Goal: Information Seeking & Learning: Learn about a topic

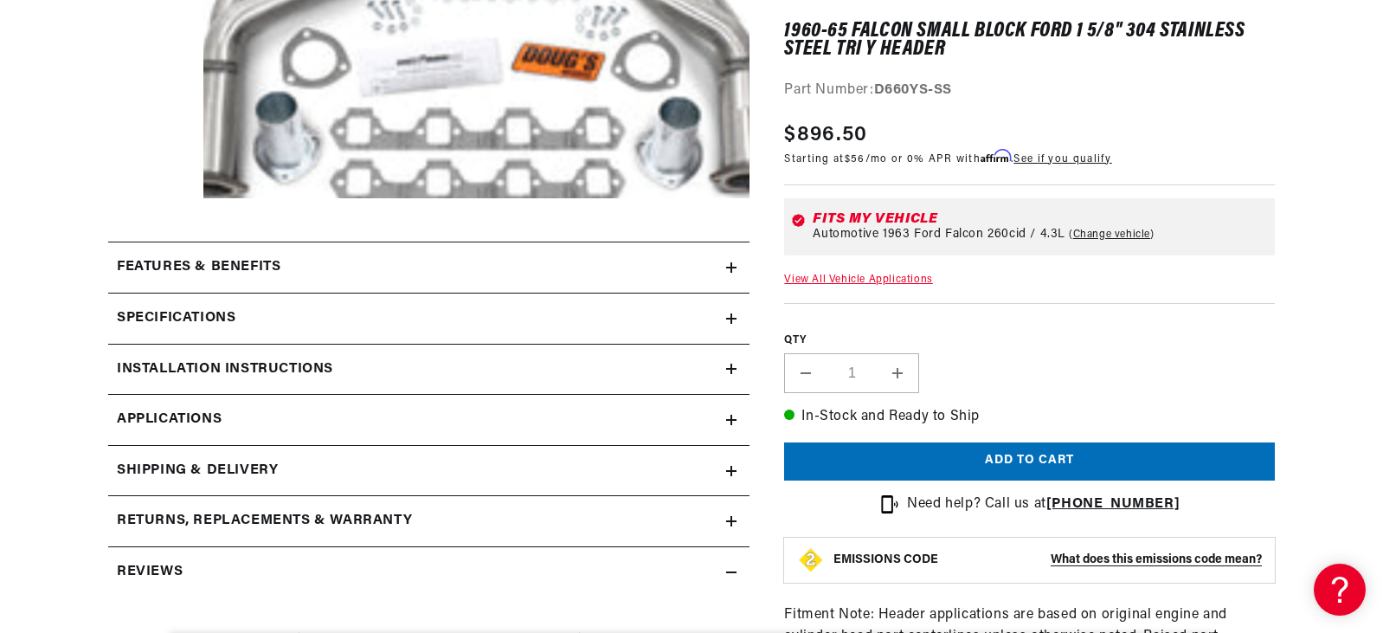
scroll to position [519, 0]
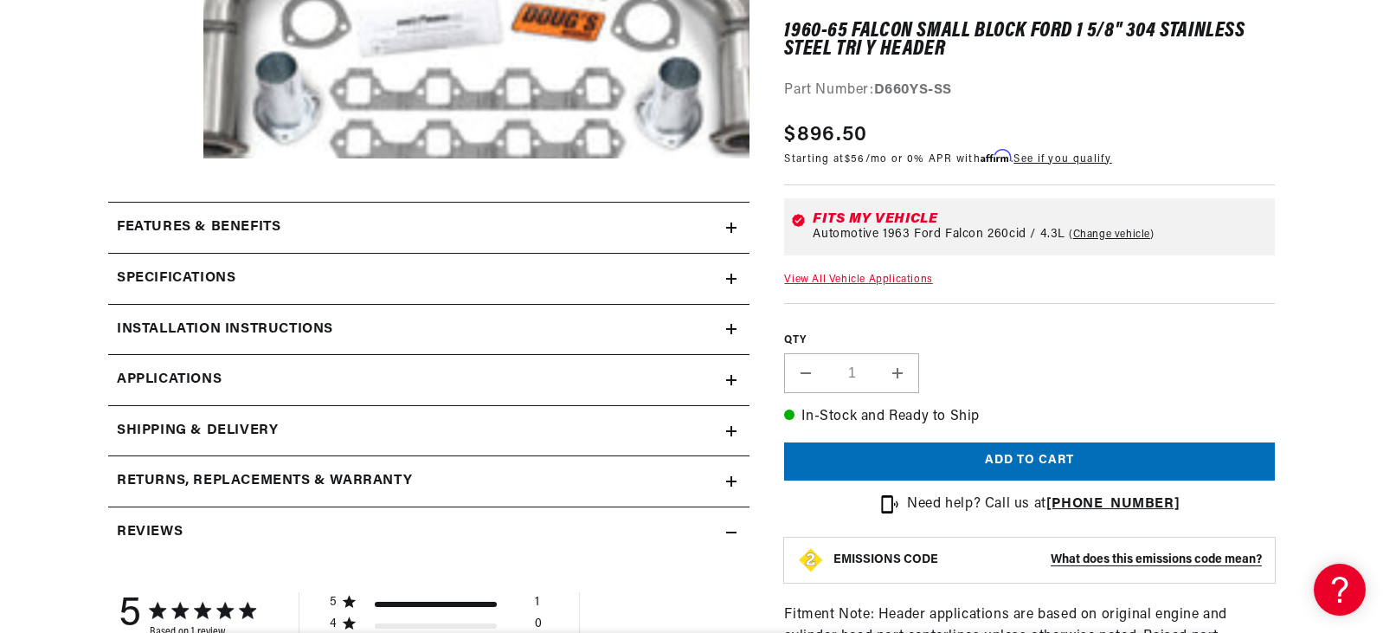
click at [726, 276] on icon at bounding box center [731, 279] width 10 height 10
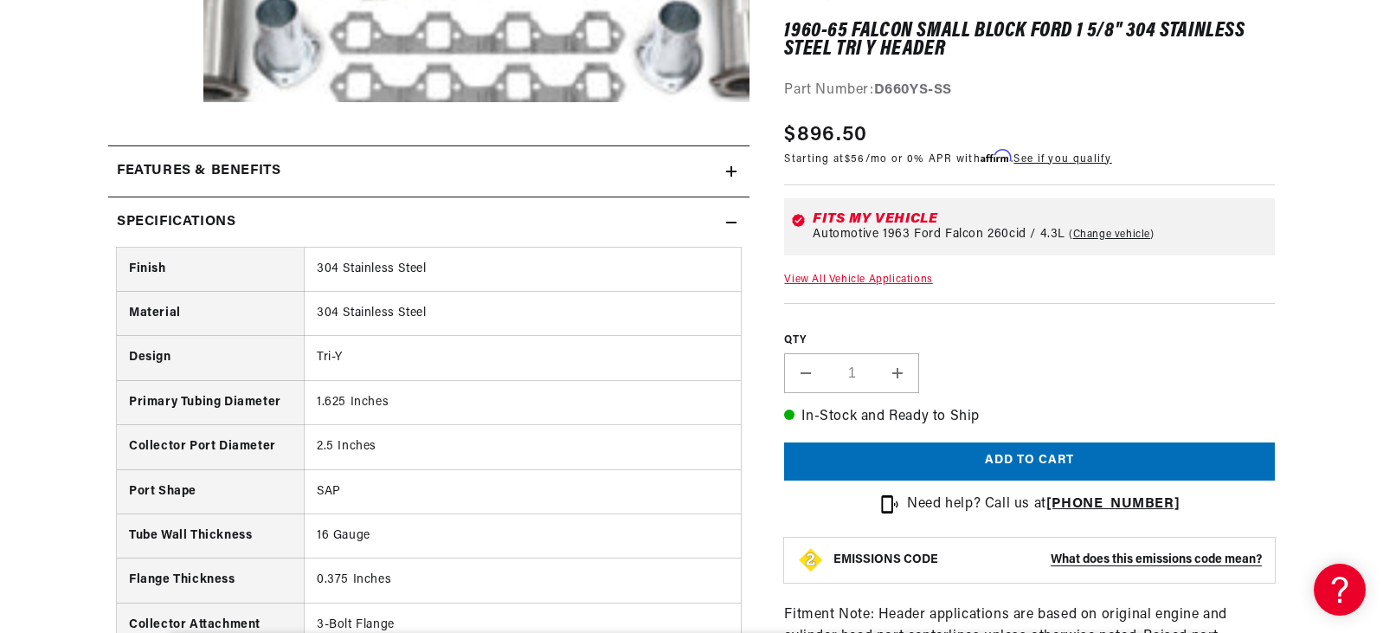
scroll to position [606, 0]
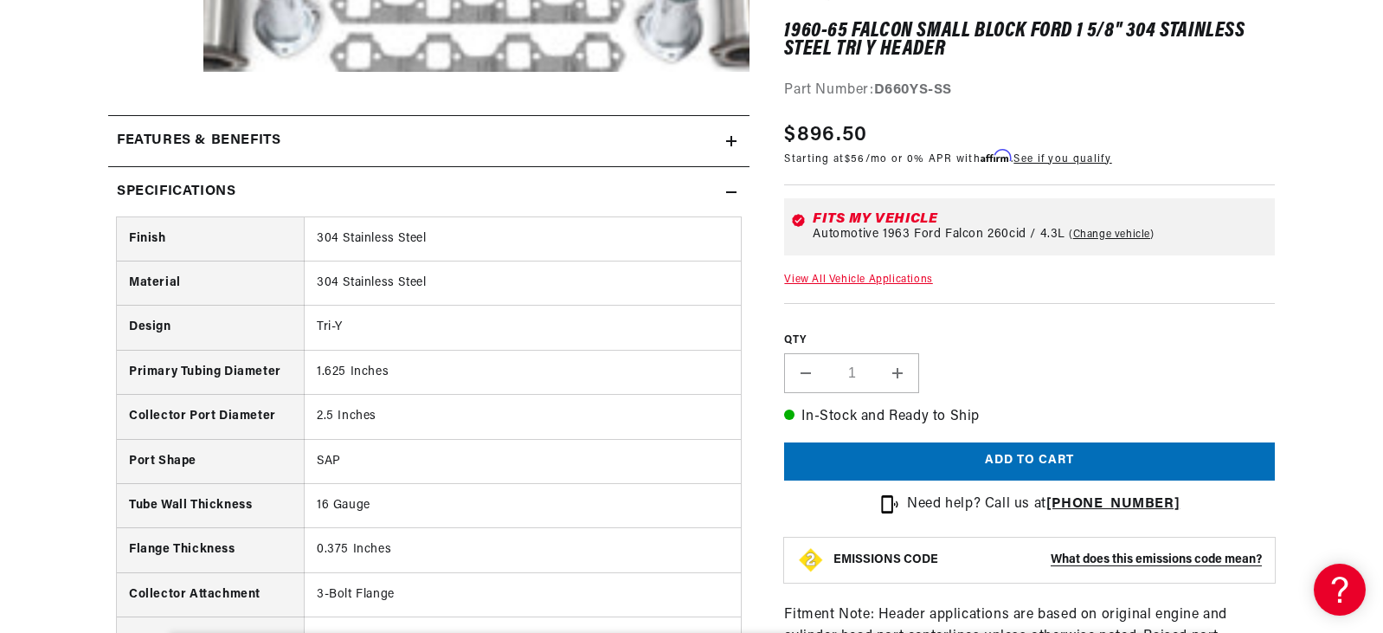
click at [731, 182] on summary "Specifications" at bounding box center [428, 192] width 641 height 50
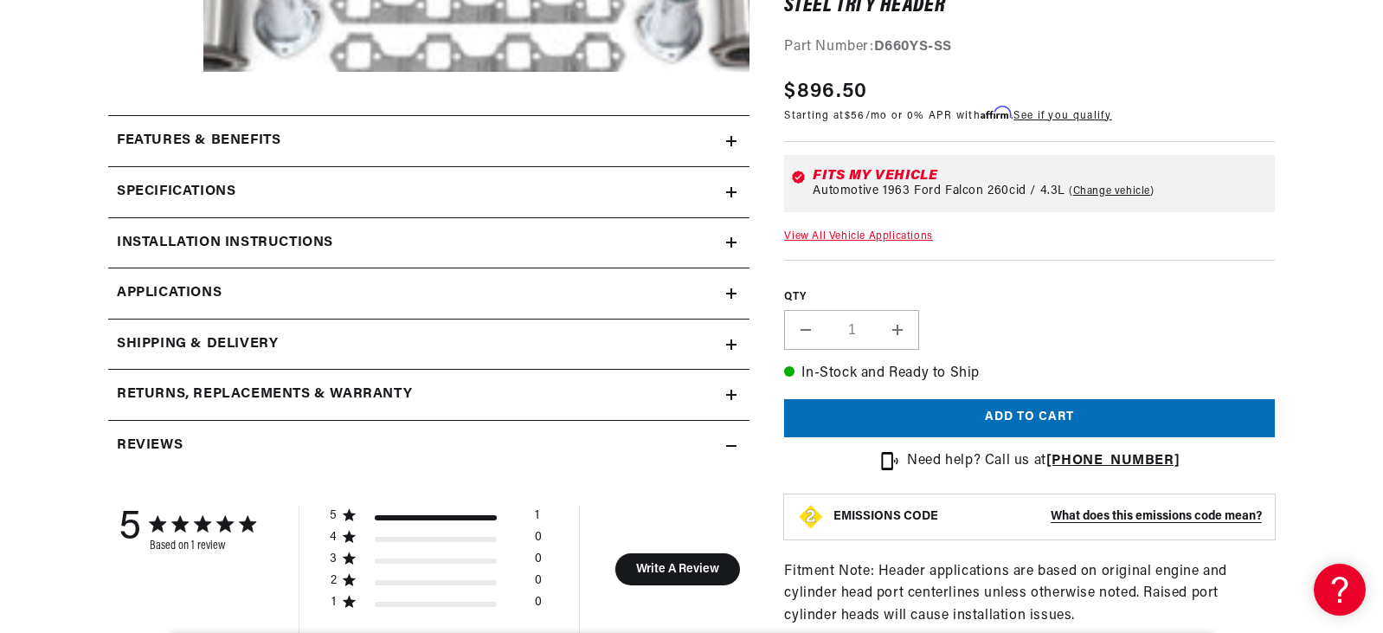
scroll to position [0, 7]
click at [735, 129] on summary "Features & Benefits" at bounding box center [428, 141] width 641 height 50
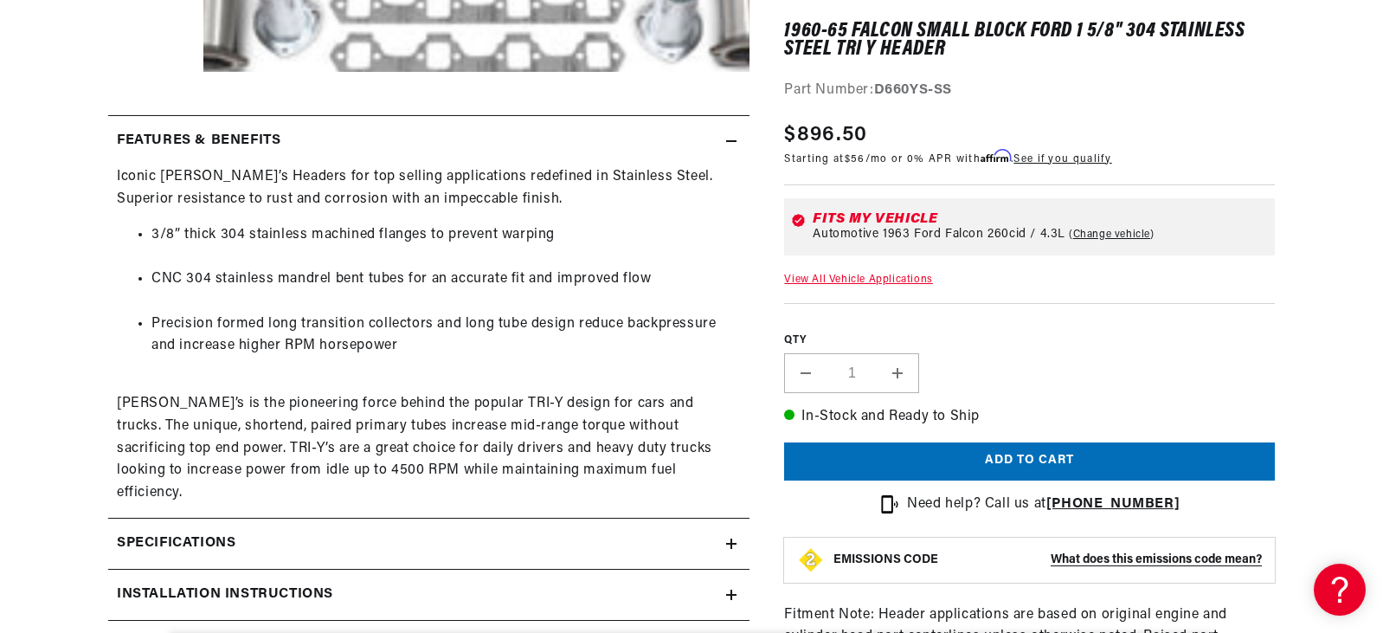
click at [734, 132] on summary "Features & Benefits" at bounding box center [428, 141] width 641 height 50
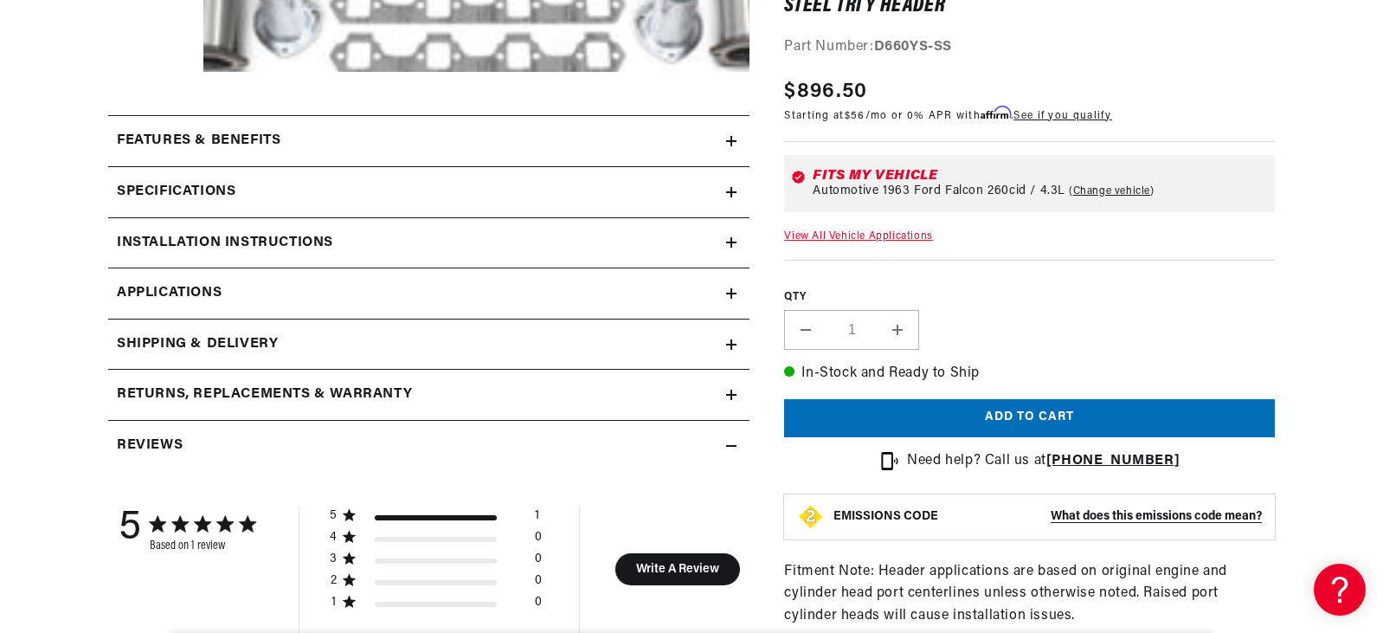
click at [733, 244] on icon at bounding box center [731, 242] width 10 height 10
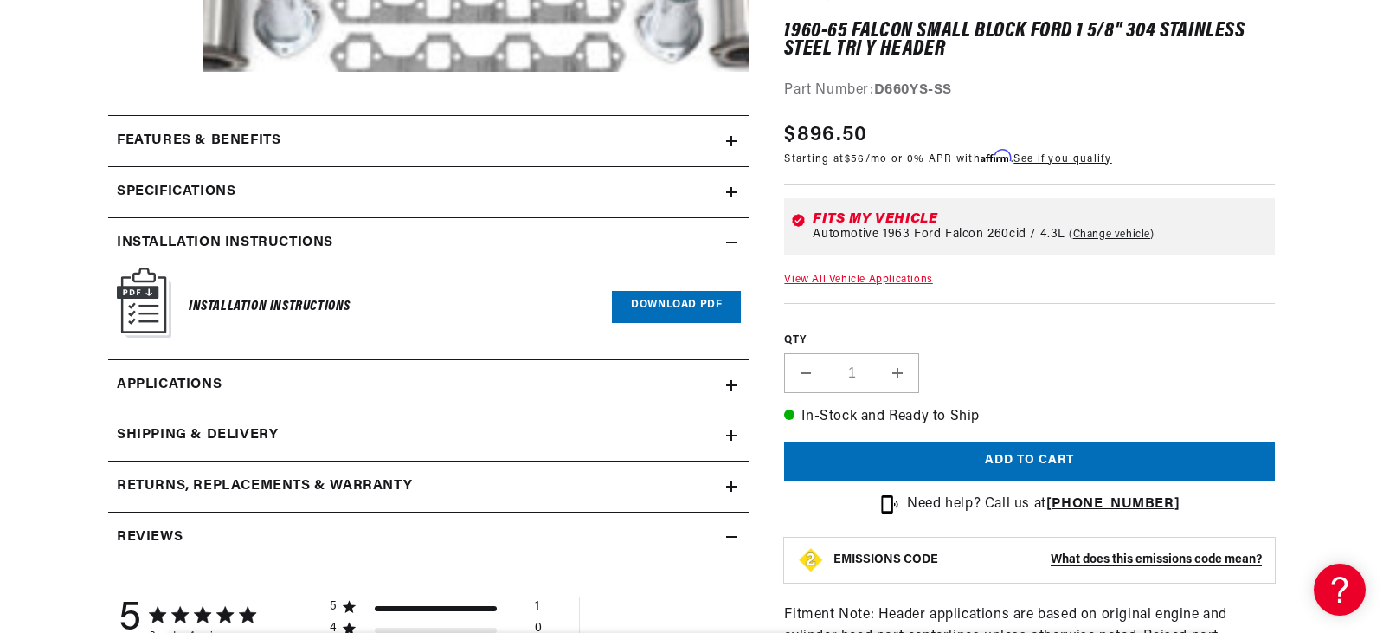
scroll to position [0, 525]
click at [732, 234] on summary "Installation instructions" at bounding box center [428, 243] width 641 height 50
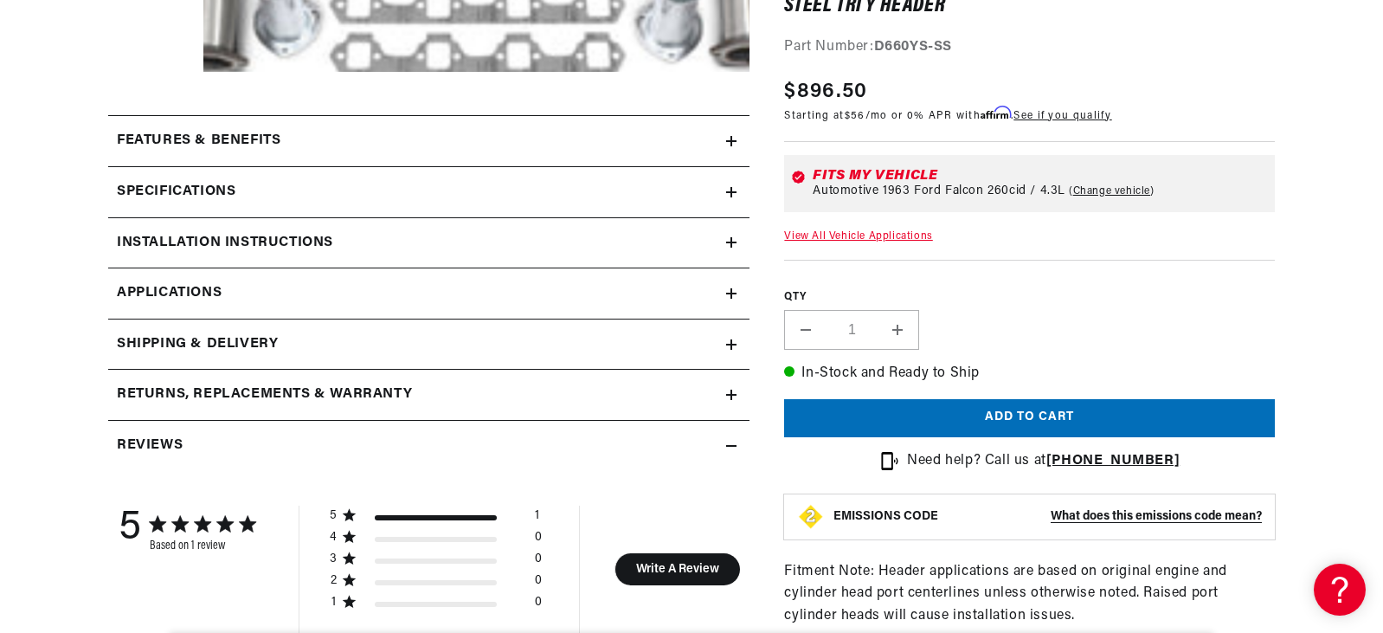
click at [734, 290] on icon at bounding box center [731, 293] width 10 height 10
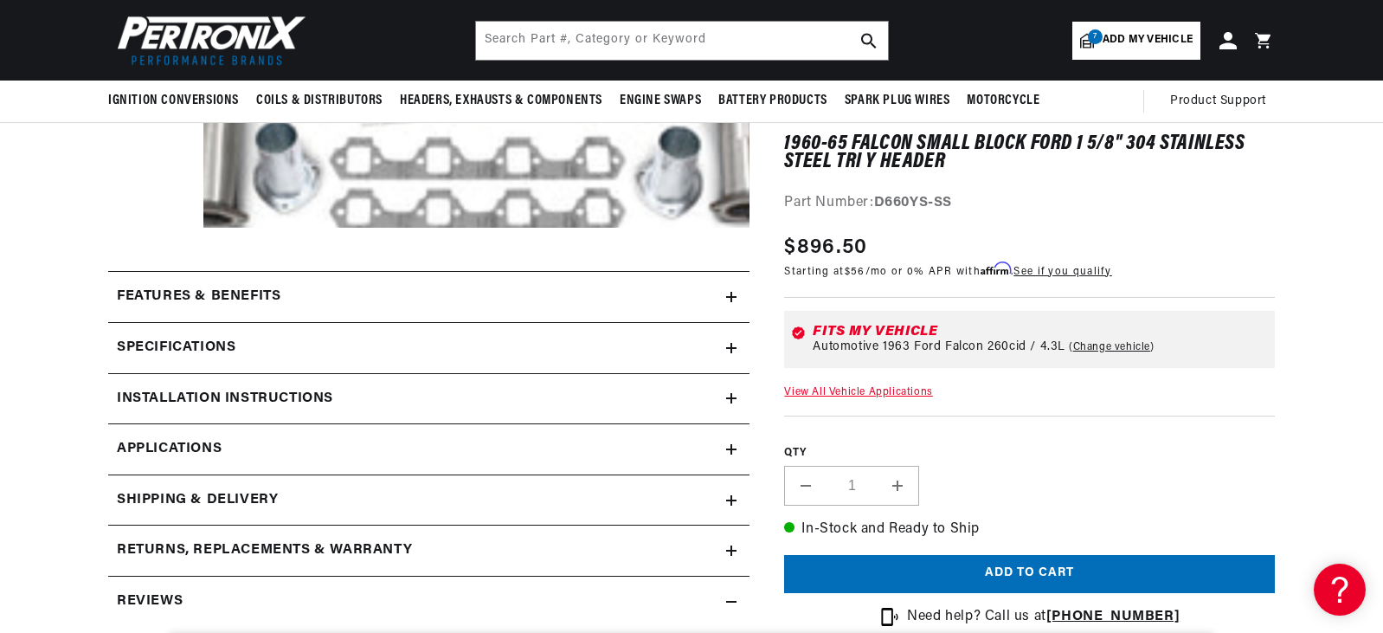
click at [728, 394] on icon at bounding box center [731, 398] width 10 height 10
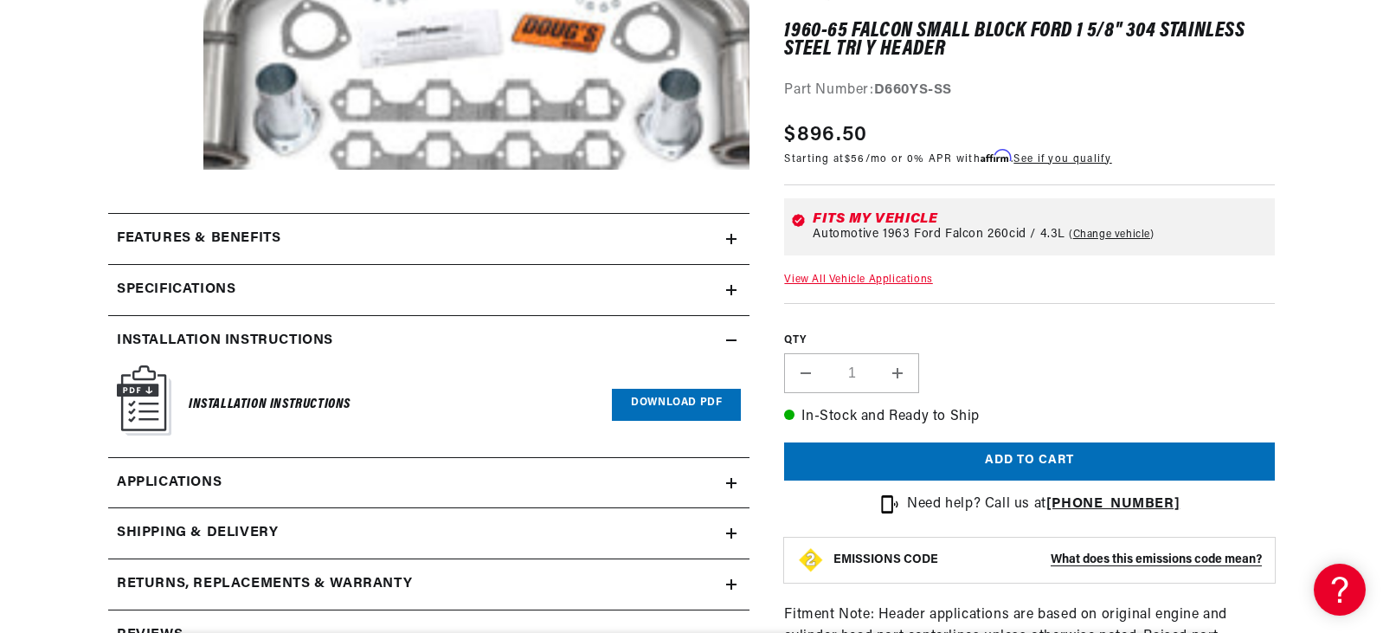
scroll to position [537, 0]
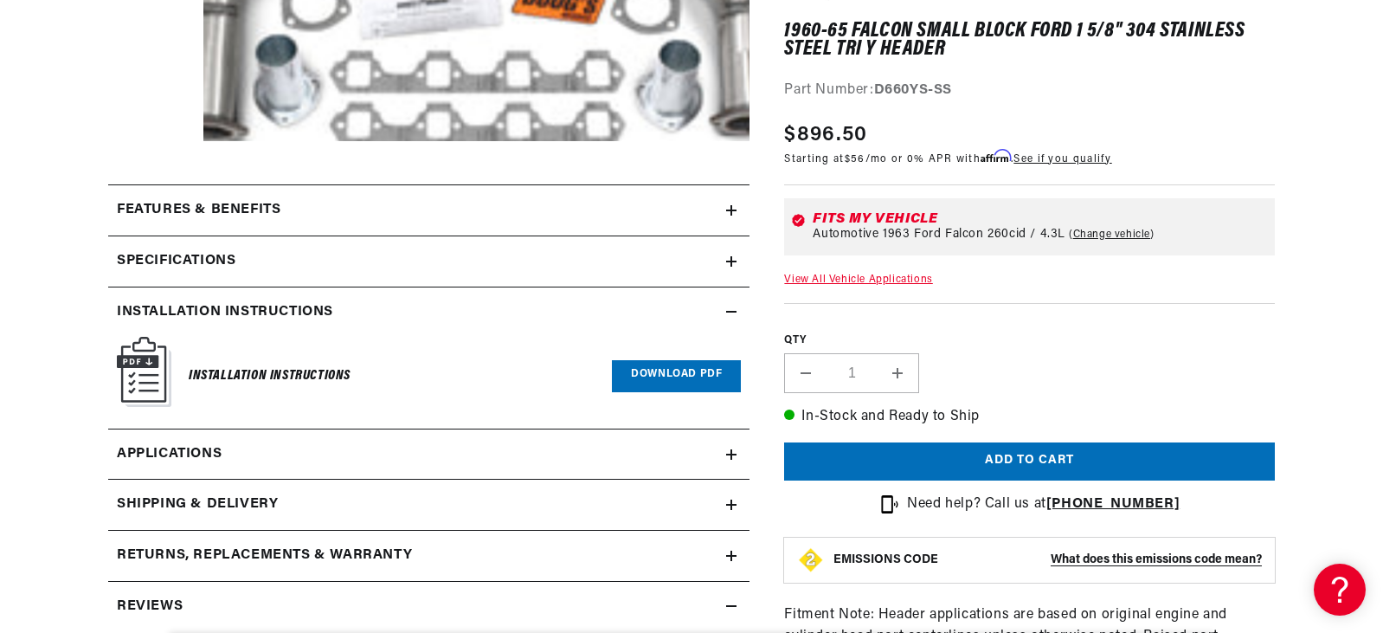
click at [663, 376] on link "Download PDF" at bounding box center [676, 376] width 129 height 32
click at [735, 311] on icon at bounding box center [731, 311] width 10 height 10
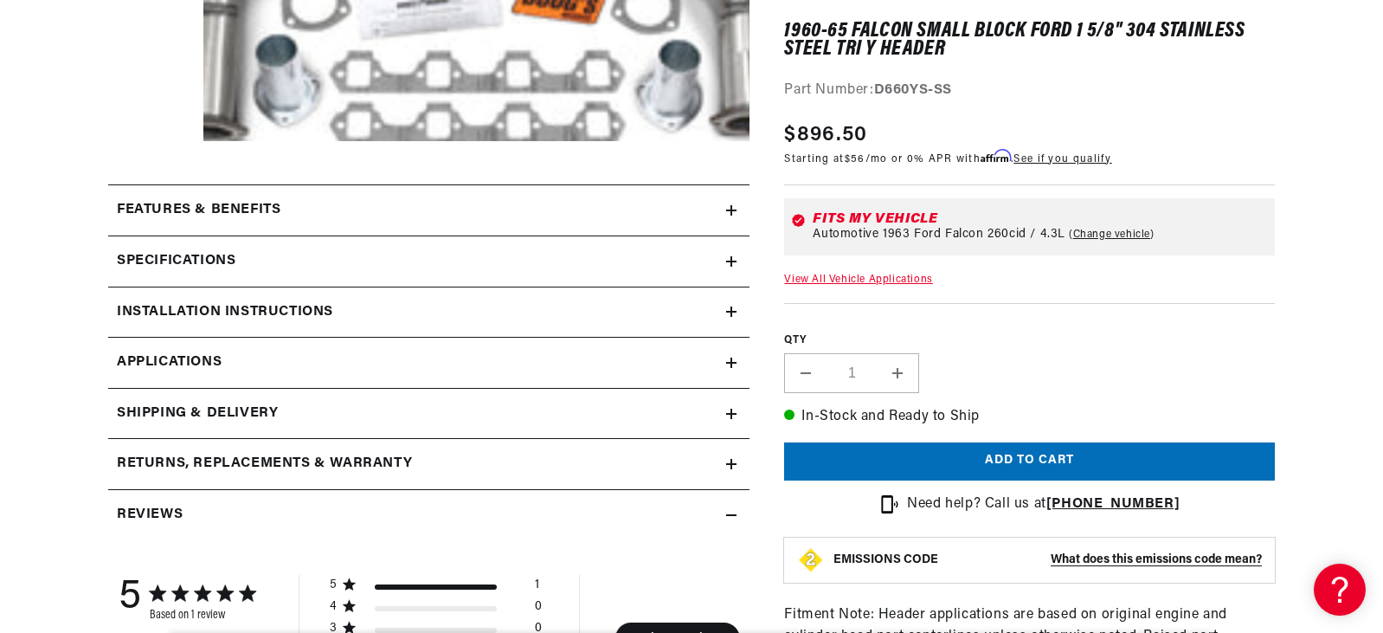
click at [728, 357] on link "Applications" at bounding box center [428, 363] width 641 height 51
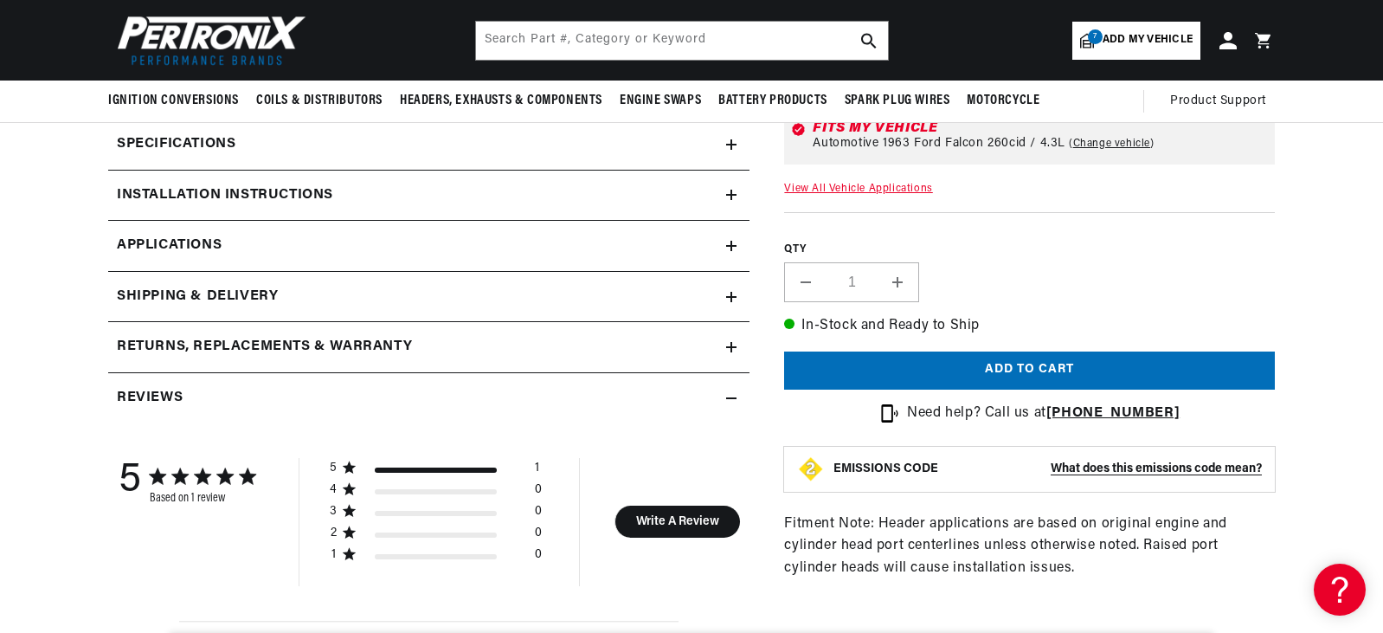
scroll to position [623, 0]
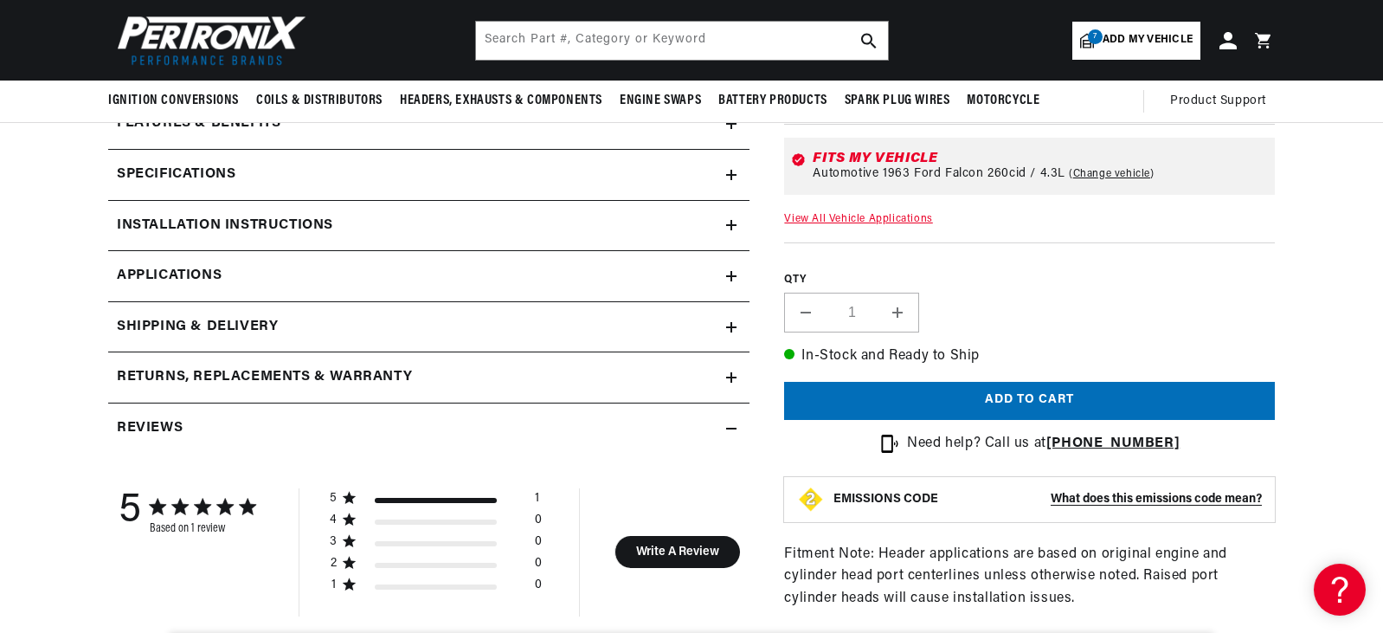
click at [723, 429] on div "Reviews" at bounding box center [417, 428] width 618 height 23
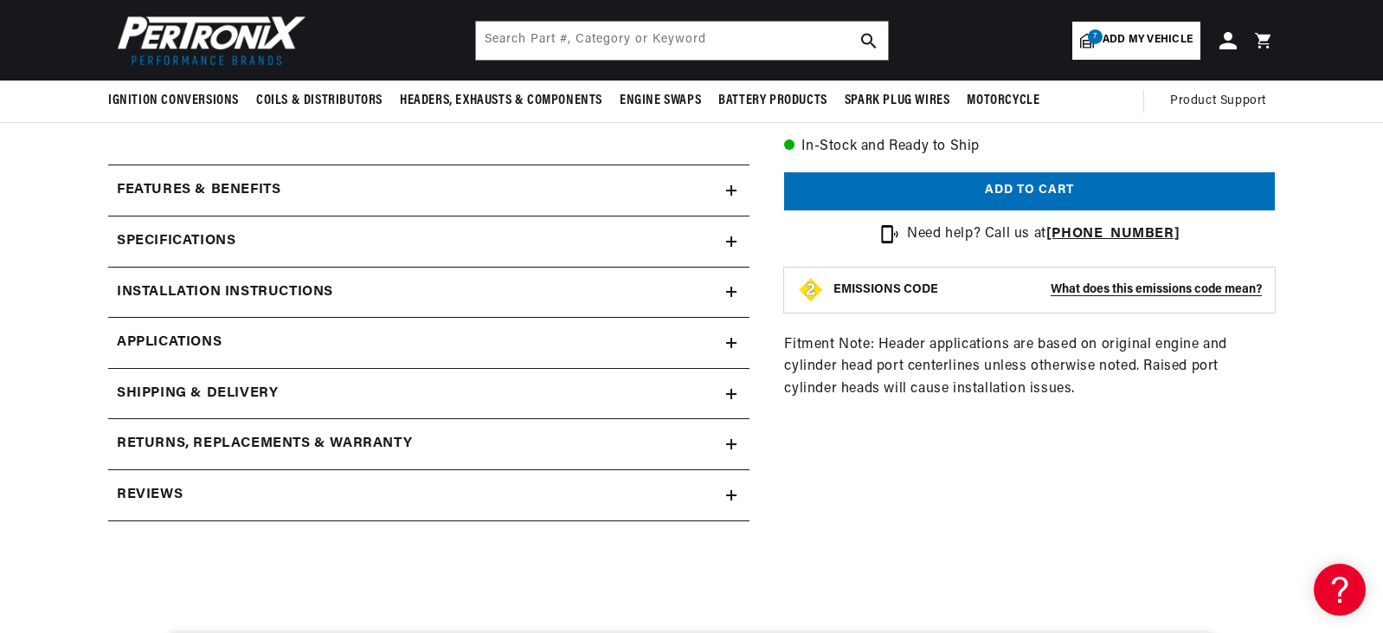
scroll to position [537, 0]
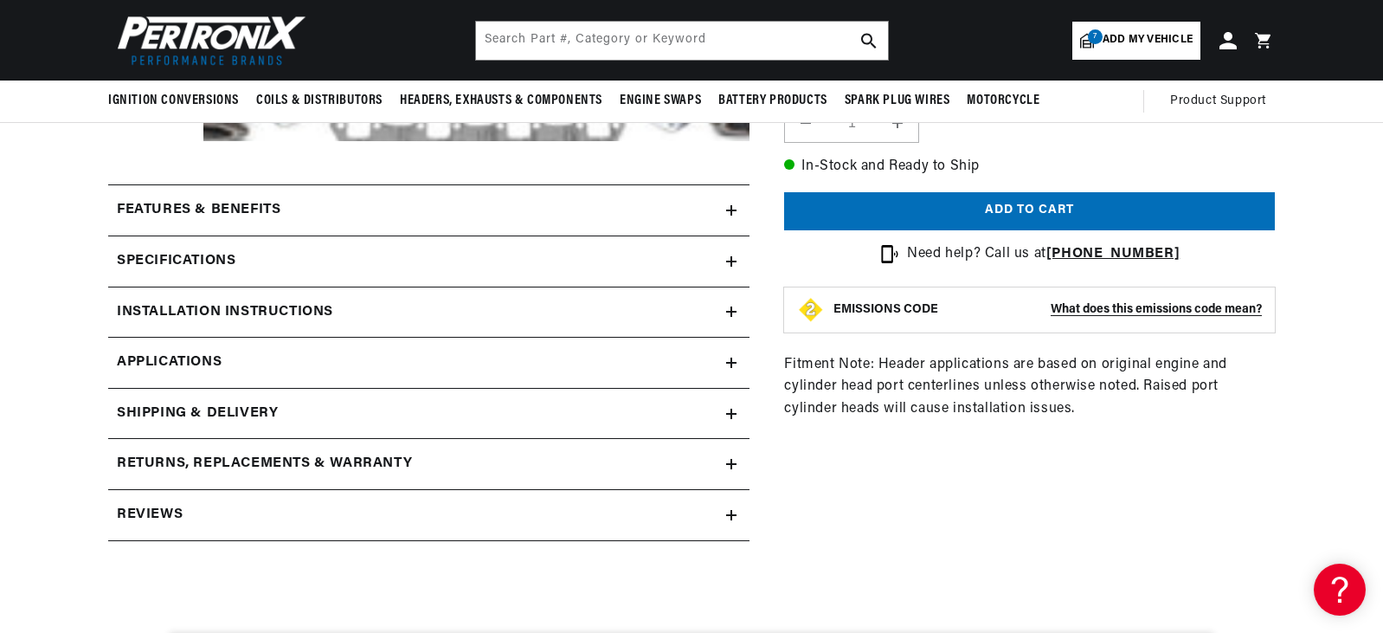
click at [733, 357] on link "Applications" at bounding box center [428, 363] width 641 height 51
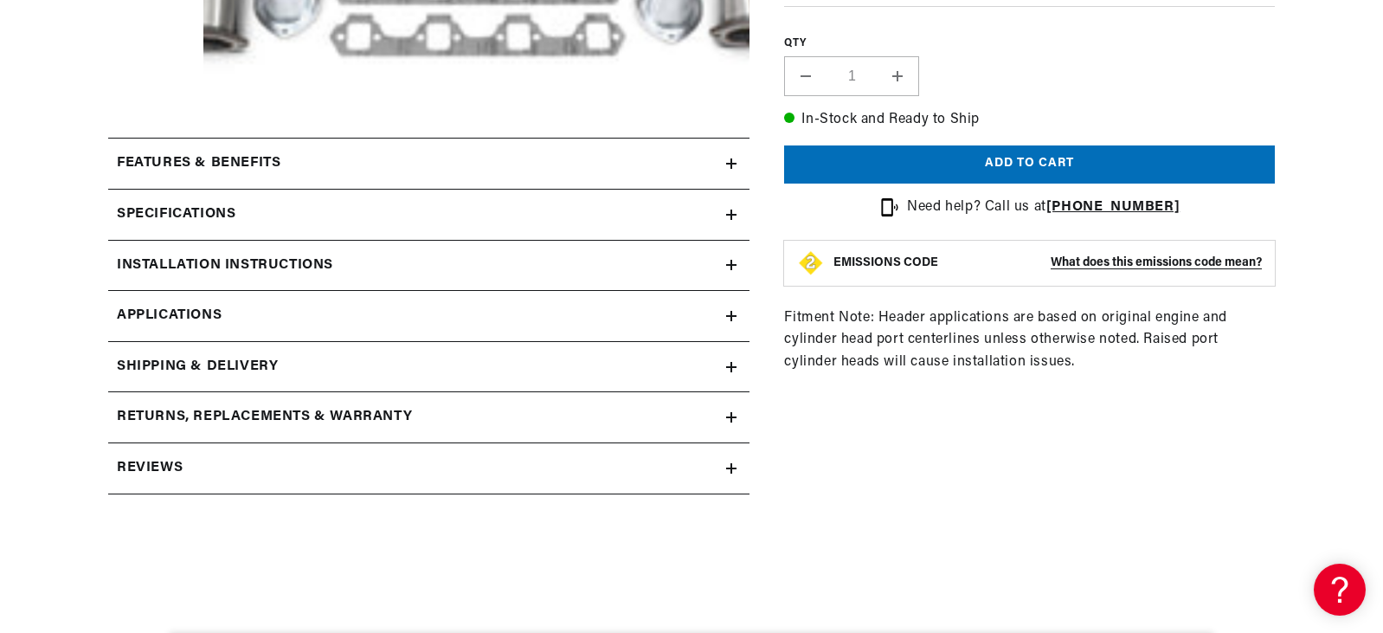
scroll to position [607, 0]
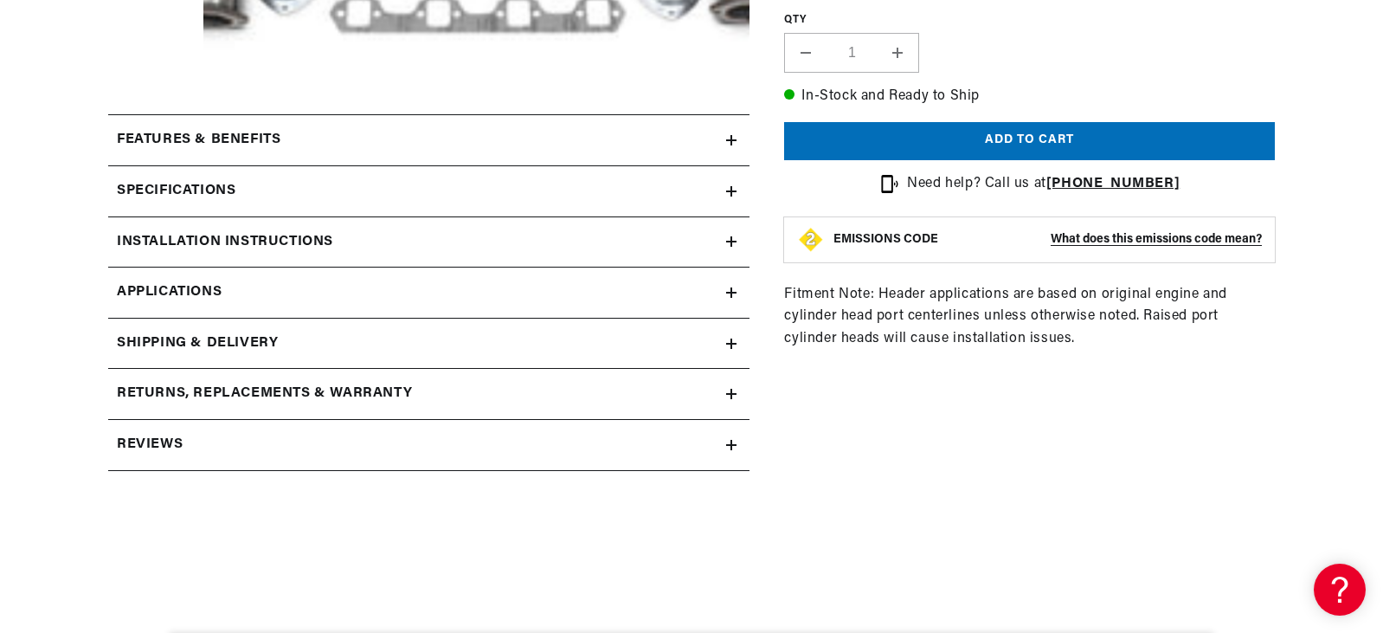
click at [730, 135] on icon at bounding box center [731, 140] width 10 height 10
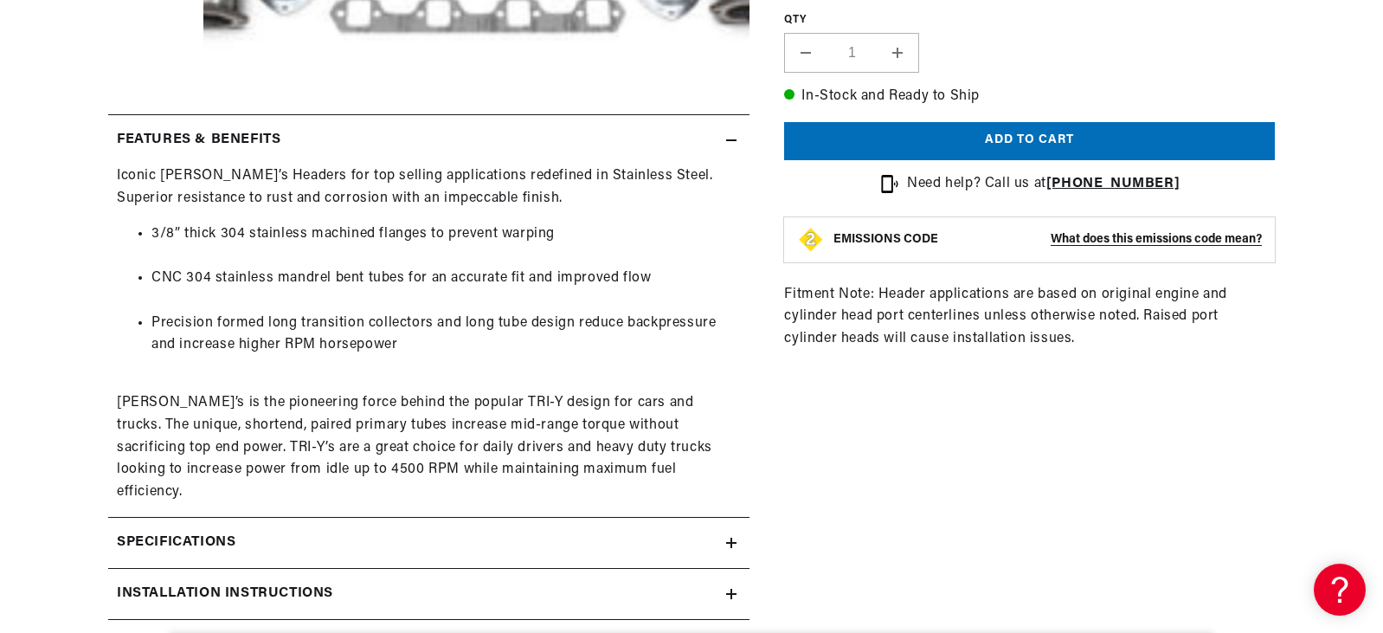
scroll to position [0, 0]
click at [685, 273] on li "CNC 304 stainless mandrel bent tubes for an accurate fit and improved flow" at bounding box center [446, 290] width 590 height 44
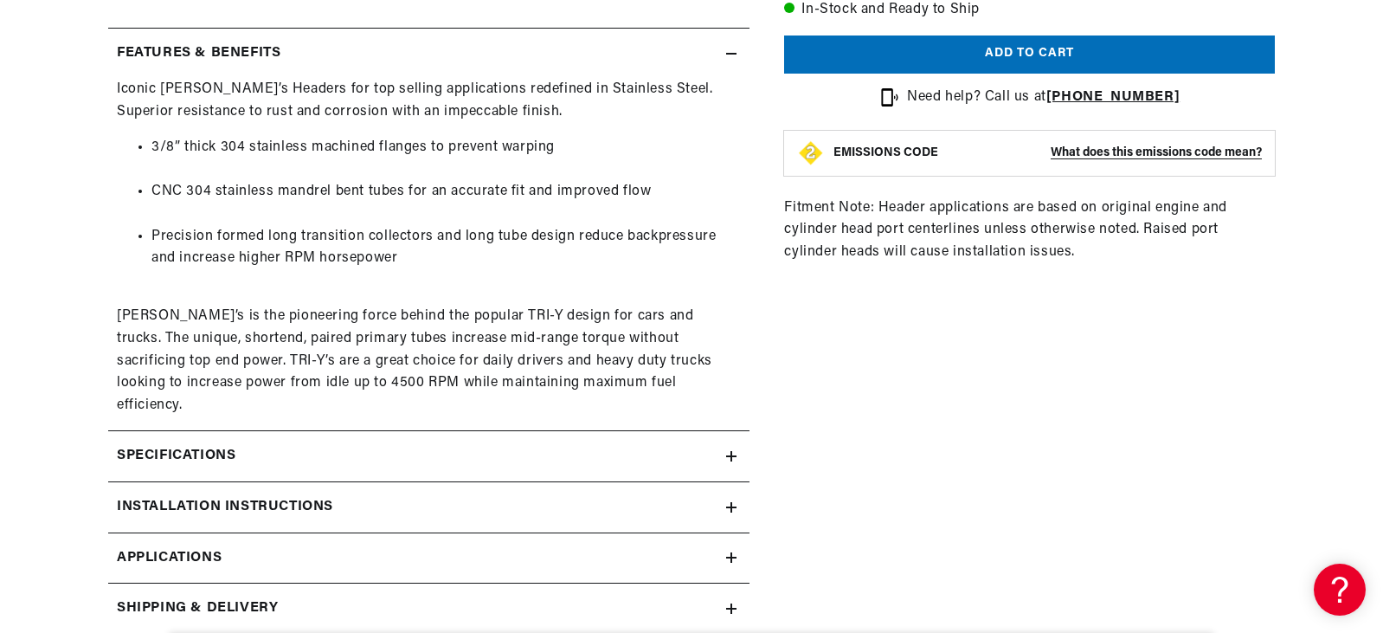
scroll to position [0, 525]
click at [717, 277] on li "Precision formed long transition collectors and long tube design reduce backpre…" at bounding box center [446, 259] width 590 height 67
click at [718, 277] on li "Precision formed long transition collectors and long tube design reduce backpre…" at bounding box center [446, 259] width 590 height 67
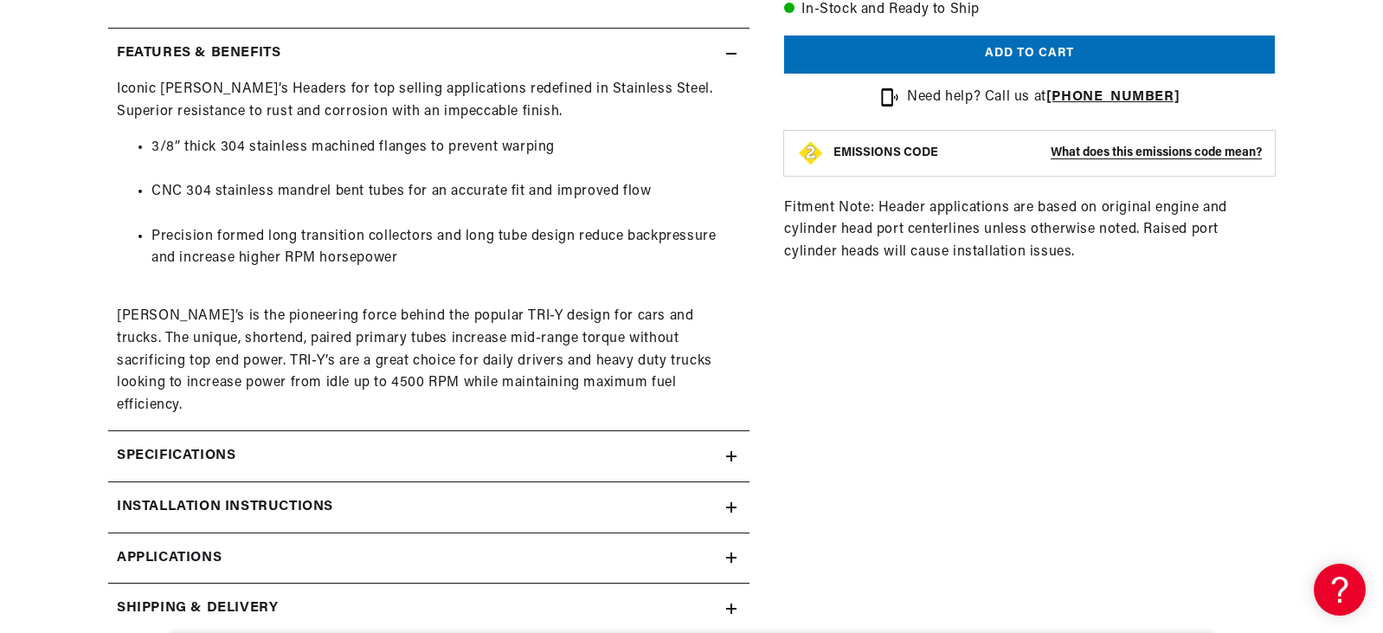
click at [718, 277] on li "Precision formed long transition collectors and long tube design reduce backpre…" at bounding box center [446, 259] width 590 height 67
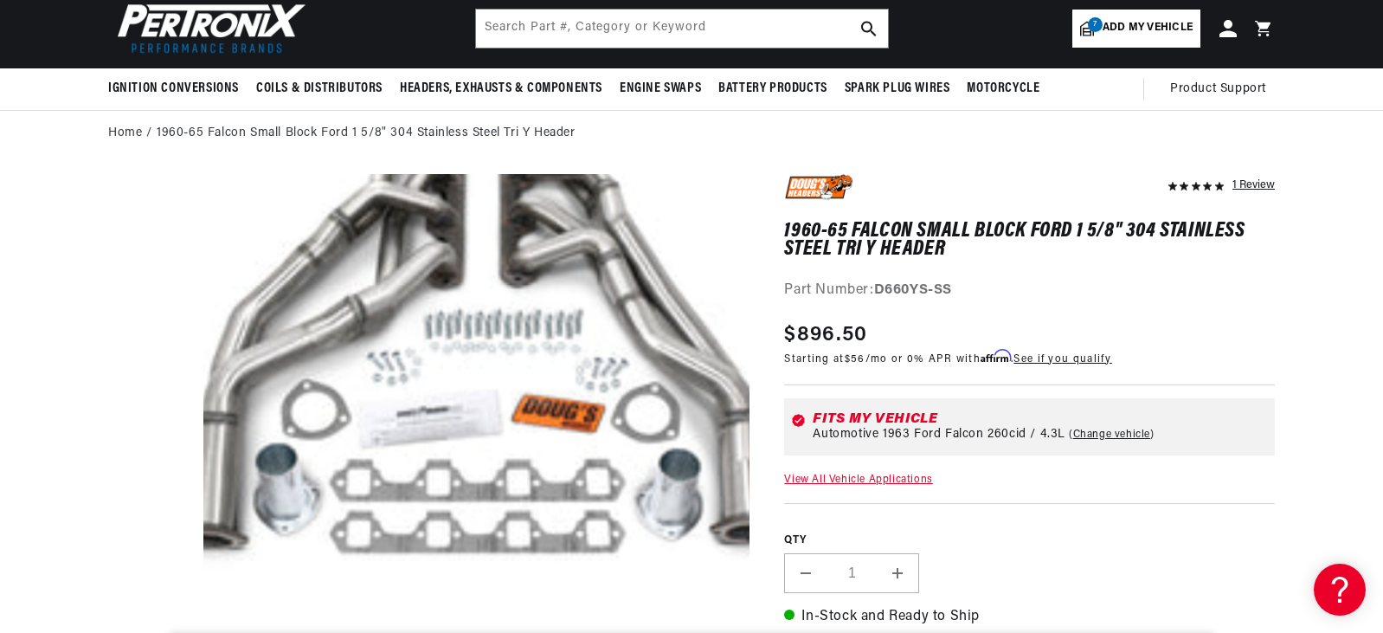
click at [151, 364] on media-gallery "Skip to product information Open media 1 in modal" at bounding box center [428, 387] width 641 height 427
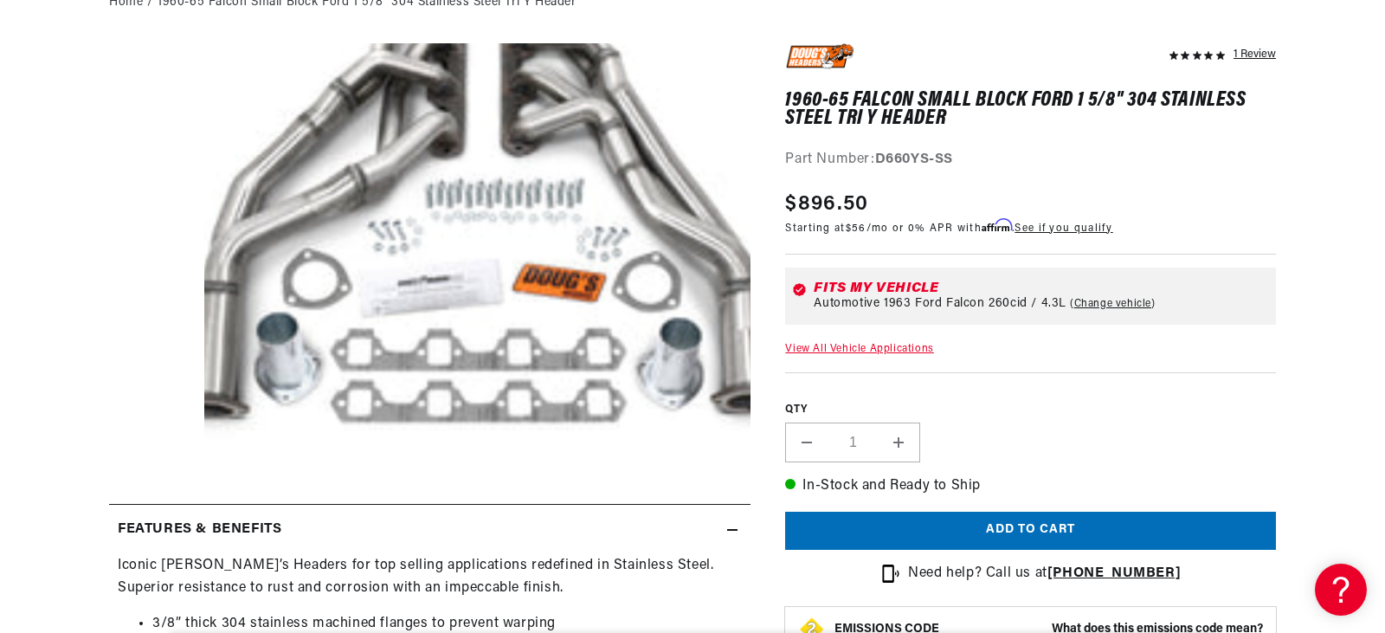
scroll to position [260, 0]
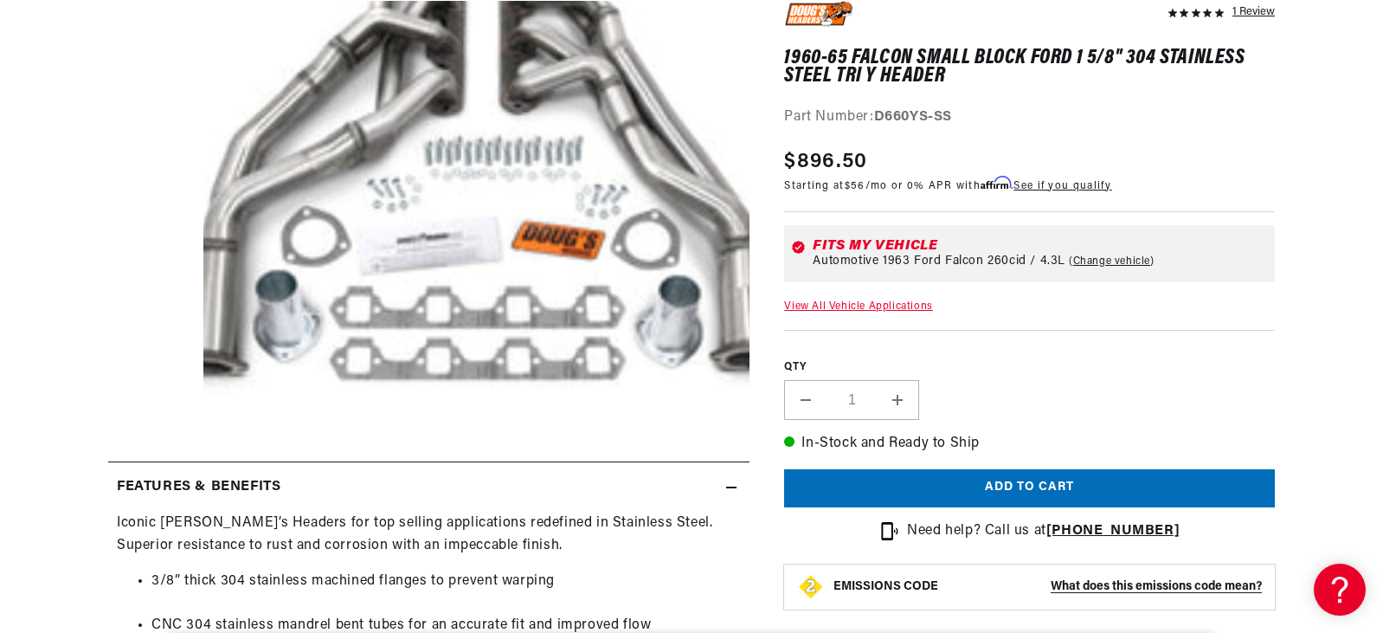
click at [149, 419] on button "Open media 1 in modal" at bounding box center [149, 419] width 0 height 0
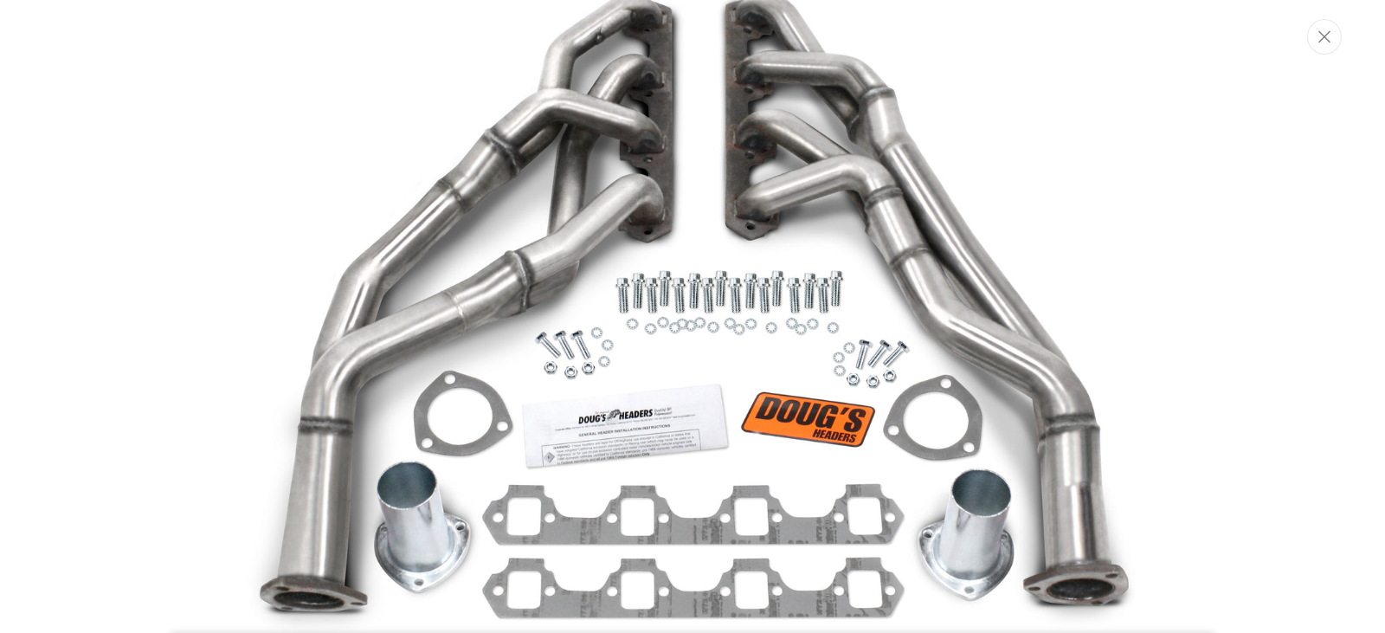
scroll to position [0, 0]
click at [546, 312] on img "Media gallery" at bounding box center [692, 315] width 935 height 715
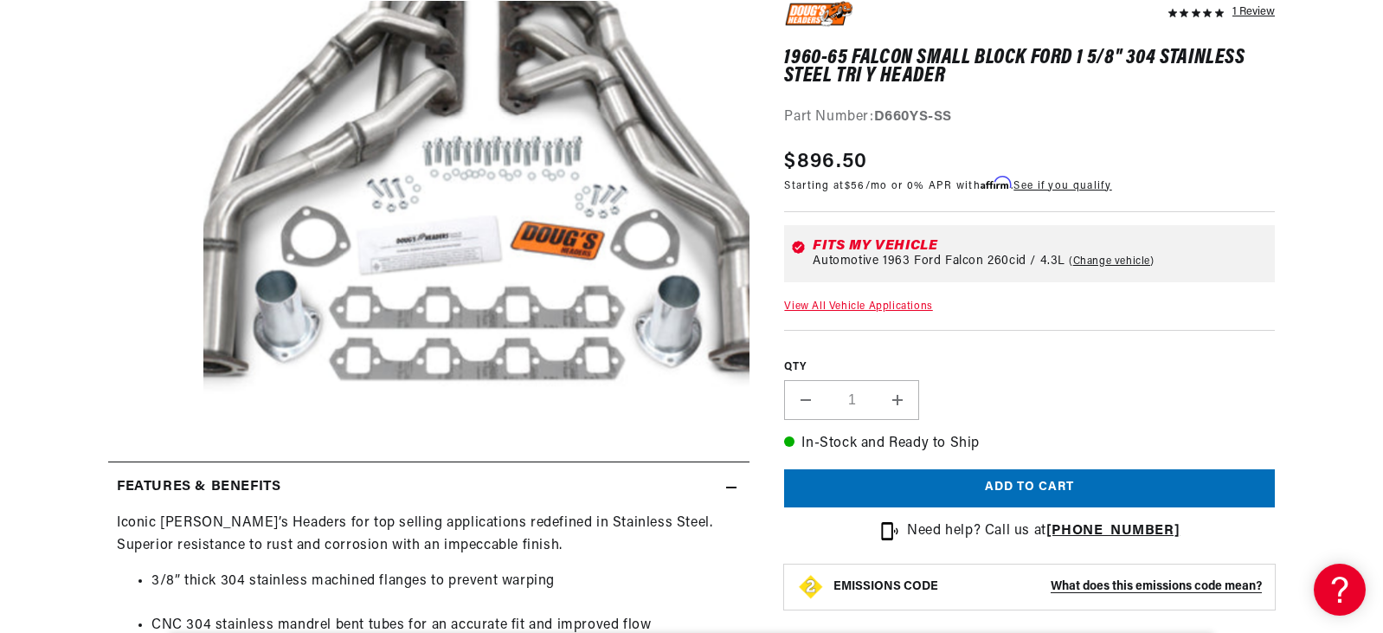
click at [101, 434] on section "1 Review" at bounding box center [692, 598] width 1254 height 1228
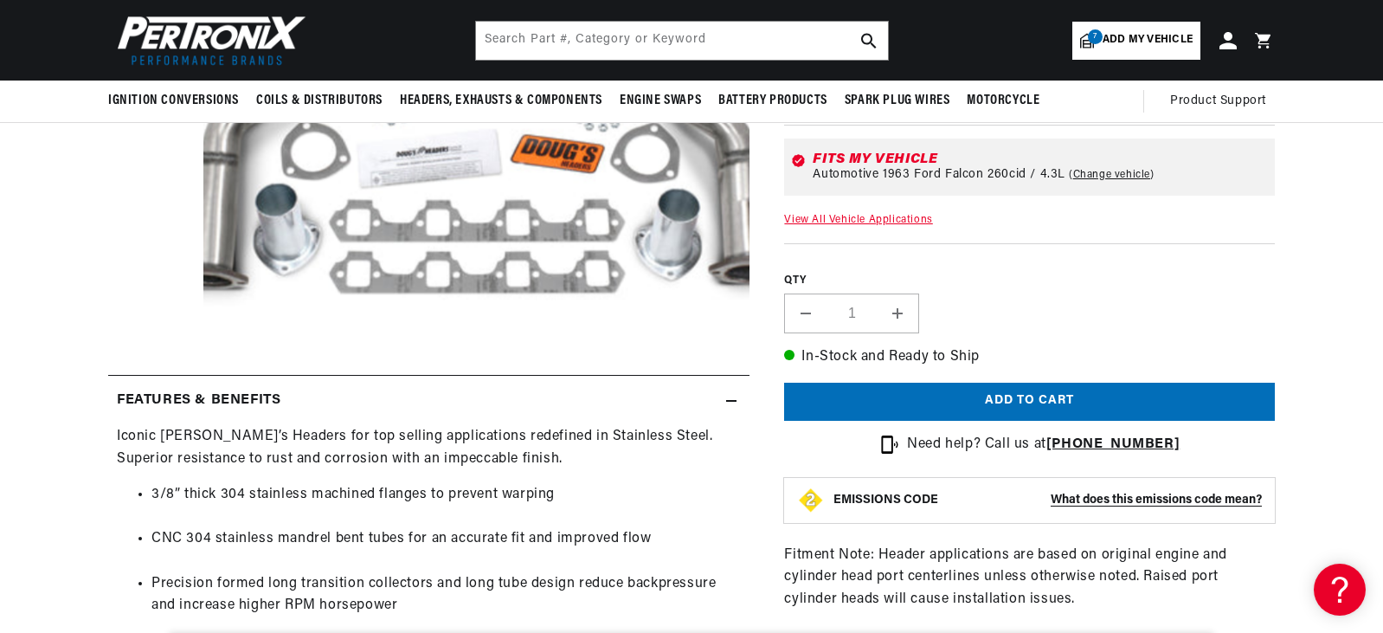
click at [149, 332] on button "Open media 1 in modal" at bounding box center [149, 332] width 0 height 0
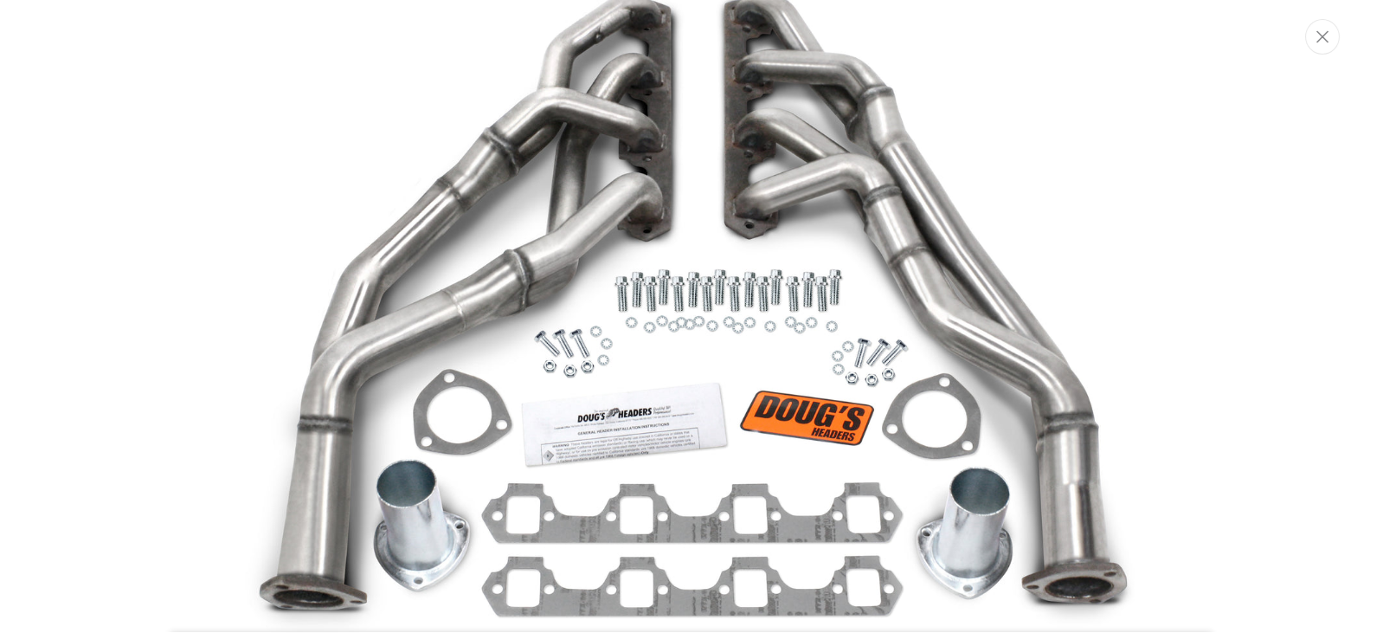
scroll to position [0, 525]
click at [1201, 313] on div "Media gallery" at bounding box center [692, 316] width 1385 height 633
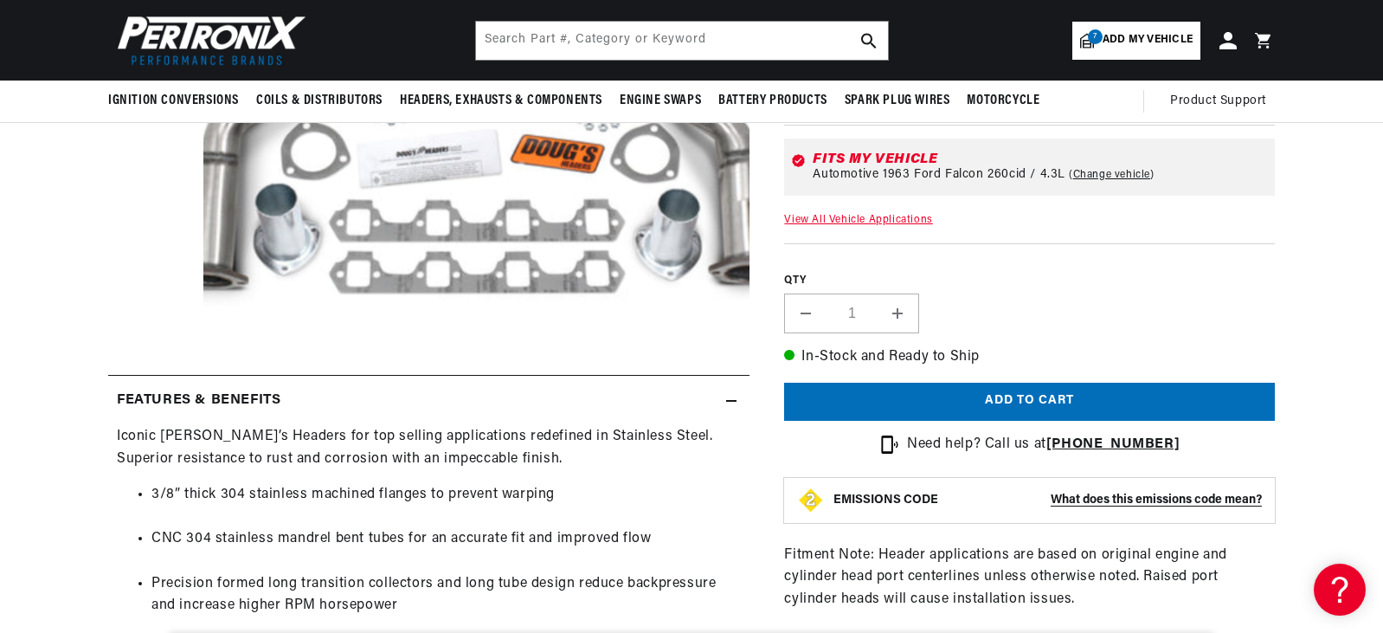
scroll to position [0, 0]
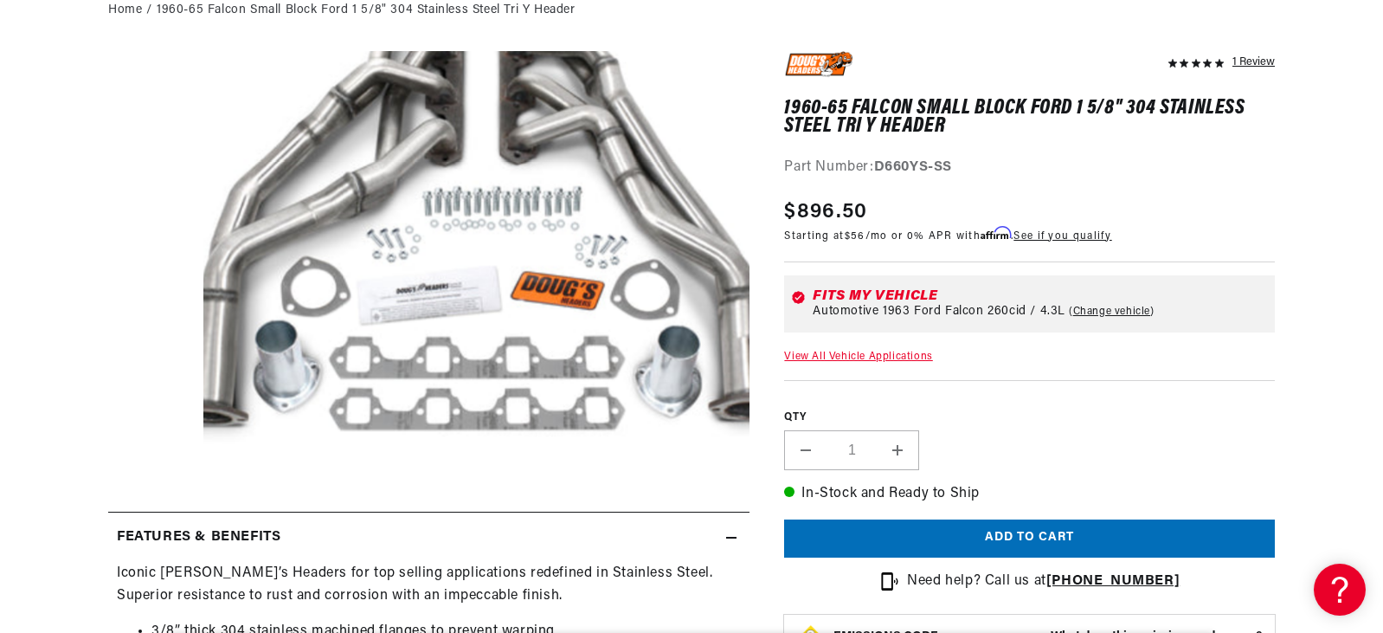
scroll to position [260, 0]
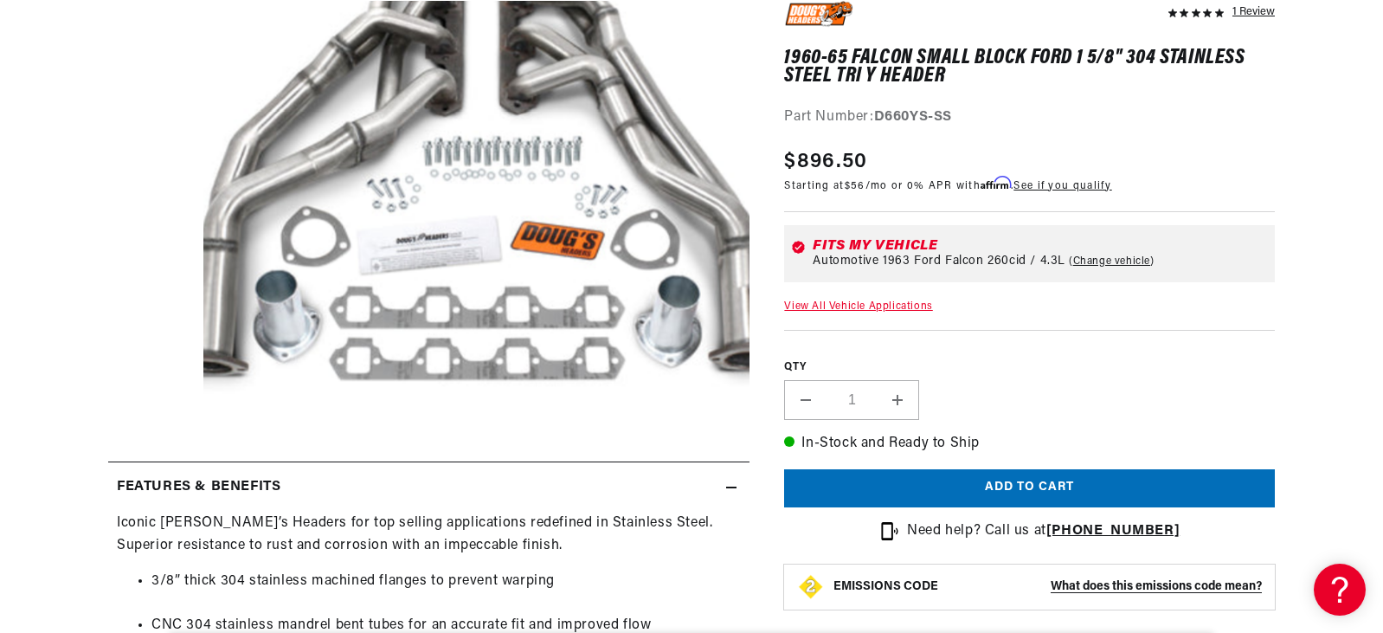
click at [1184, 141] on div "1 Review" at bounding box center [1029, 356] width 491 height 710
